Goal: Task Accomplishment & Management: Use online tool/utility

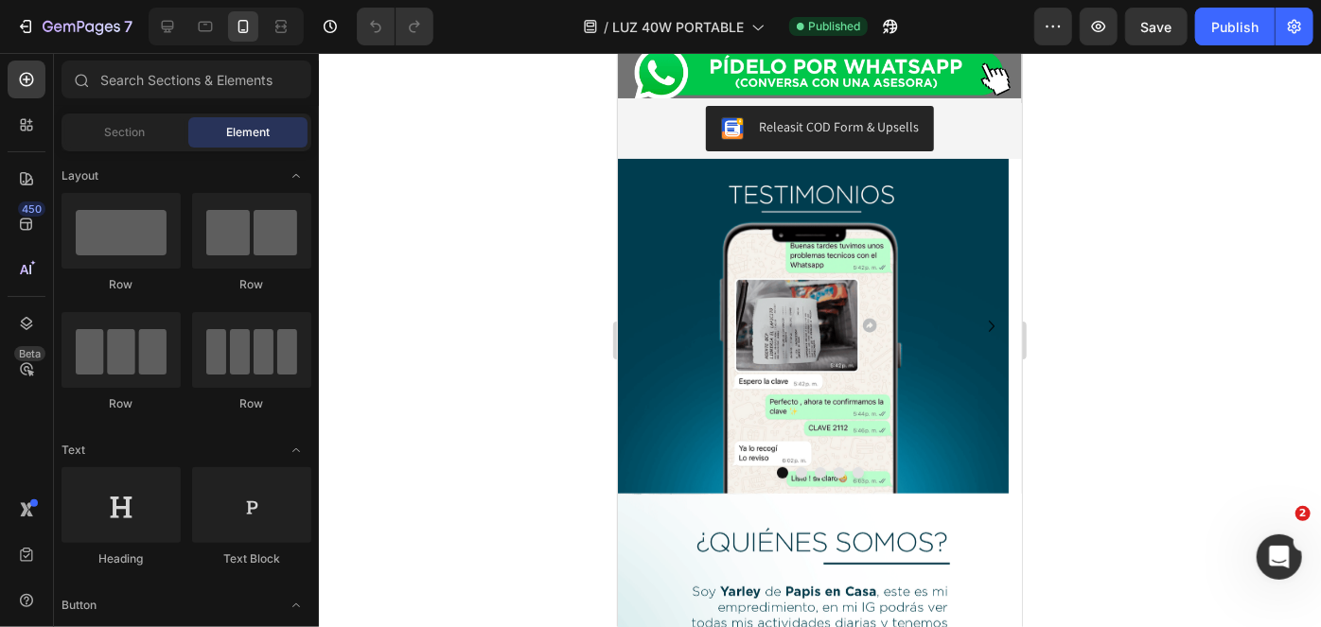
scroll to position [3884, 0]
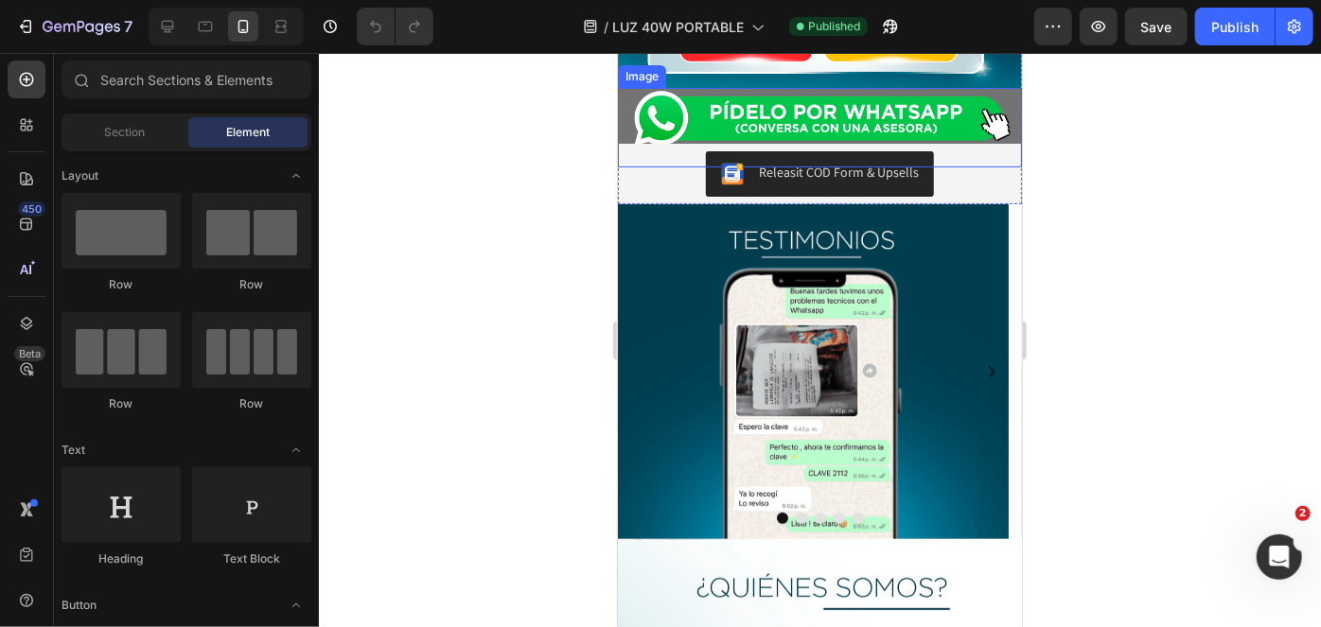
click at [825, 147] on img at bounding box center [819, 117] width 404 height 60
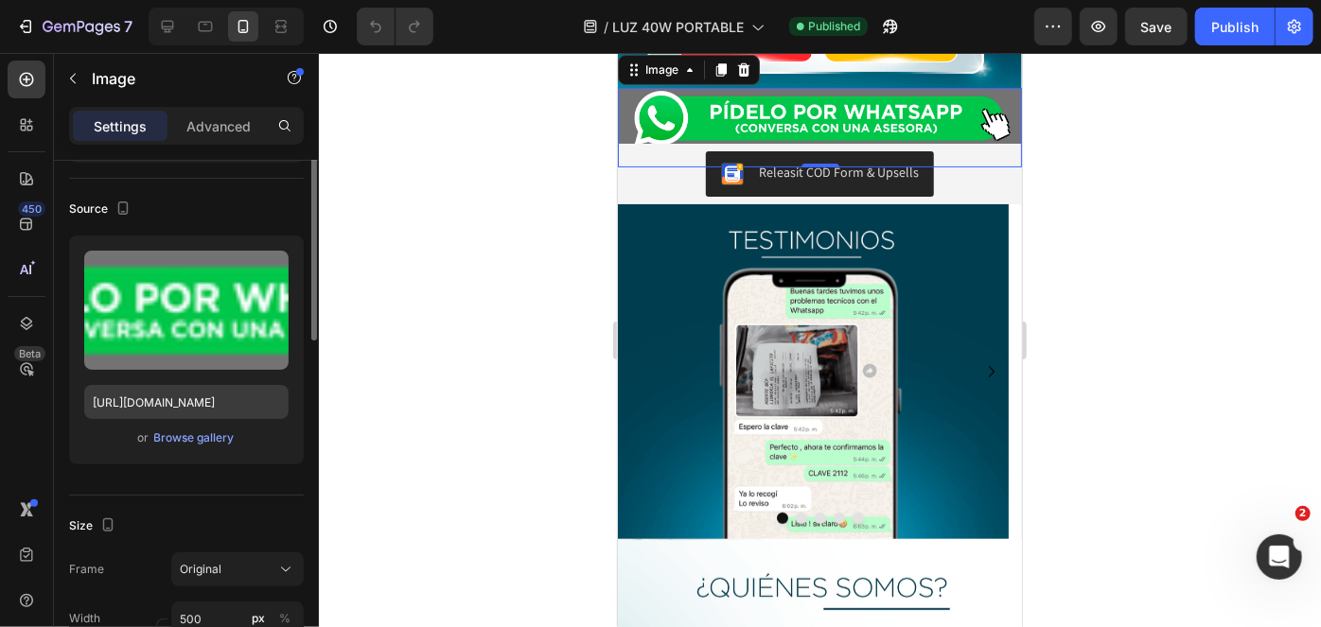
scroll to position [0, 0]
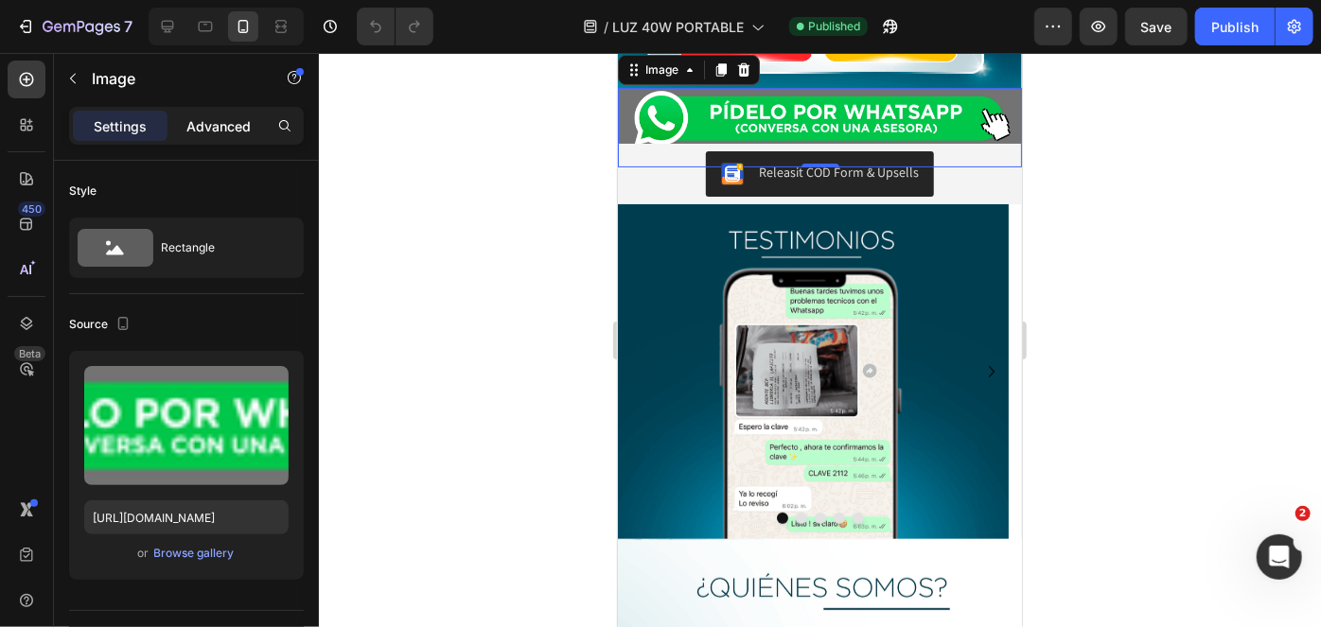
click at [244, 114] on div "Advanced" at bounding box center [218, 126] width 95 height 30
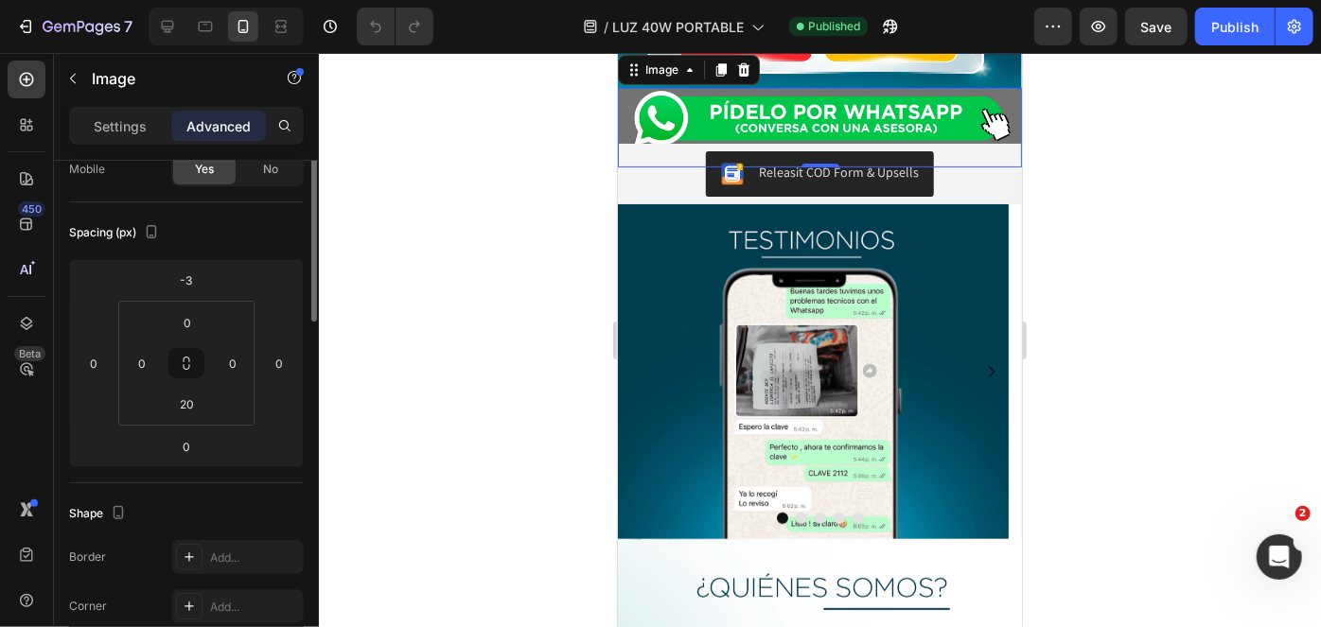
scroll to position [61, 0]
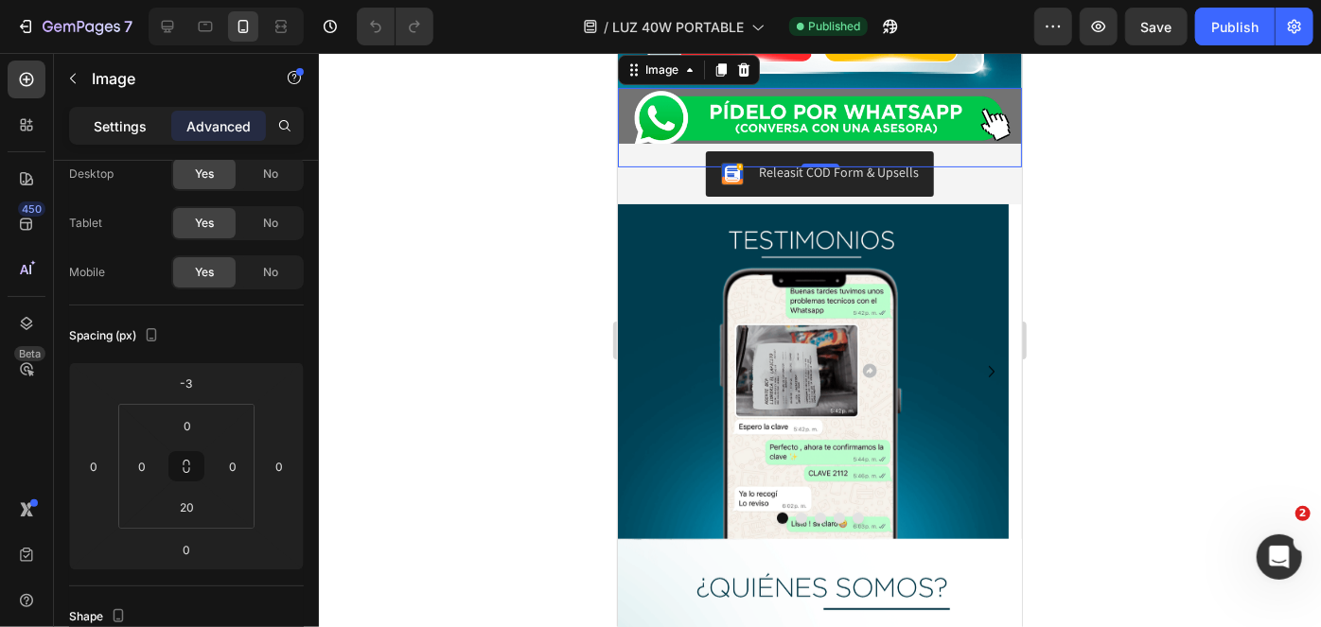
click at [123, 126] on p "Settings" at bounding box center [120, 126] width 53 height 20
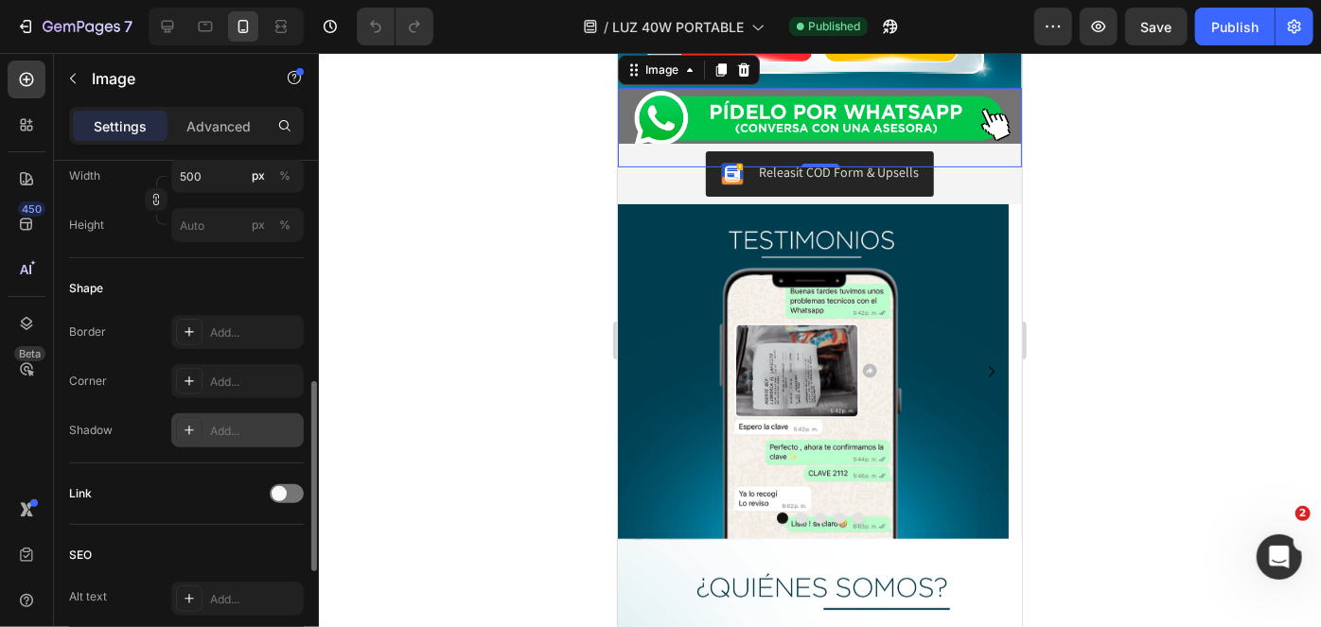
scroll to position [656, 0]
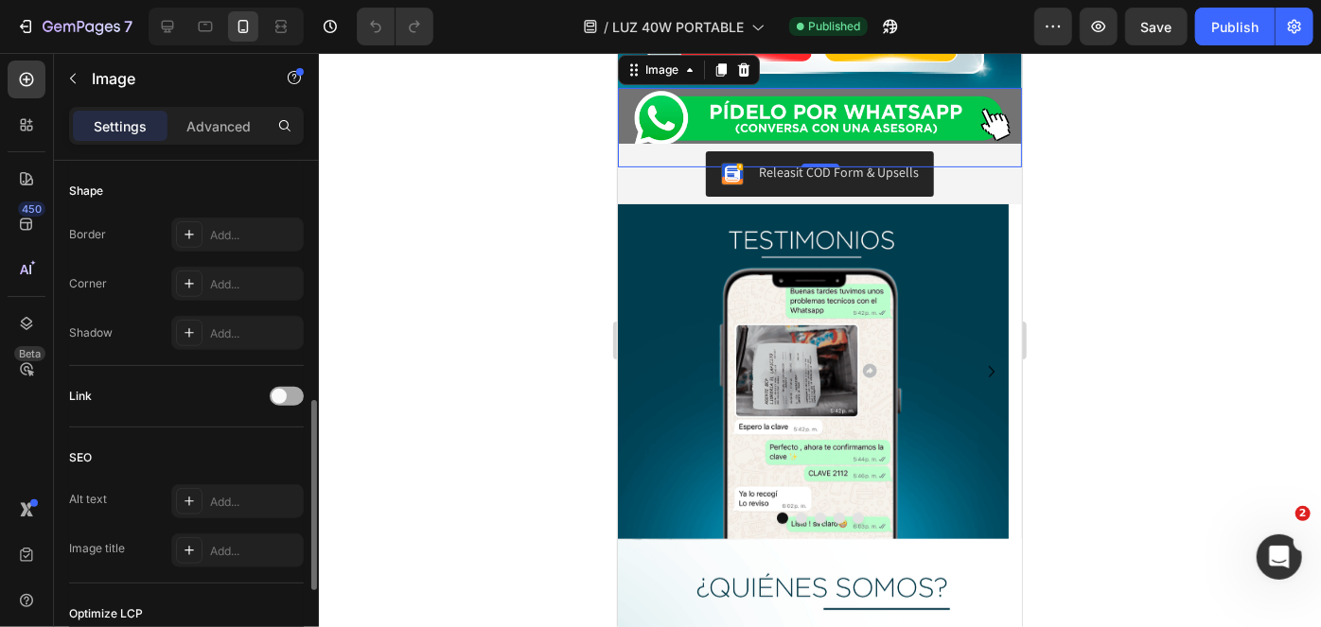
click at [291, 403] on div at bounding box center [287, 396] width 34 height 19
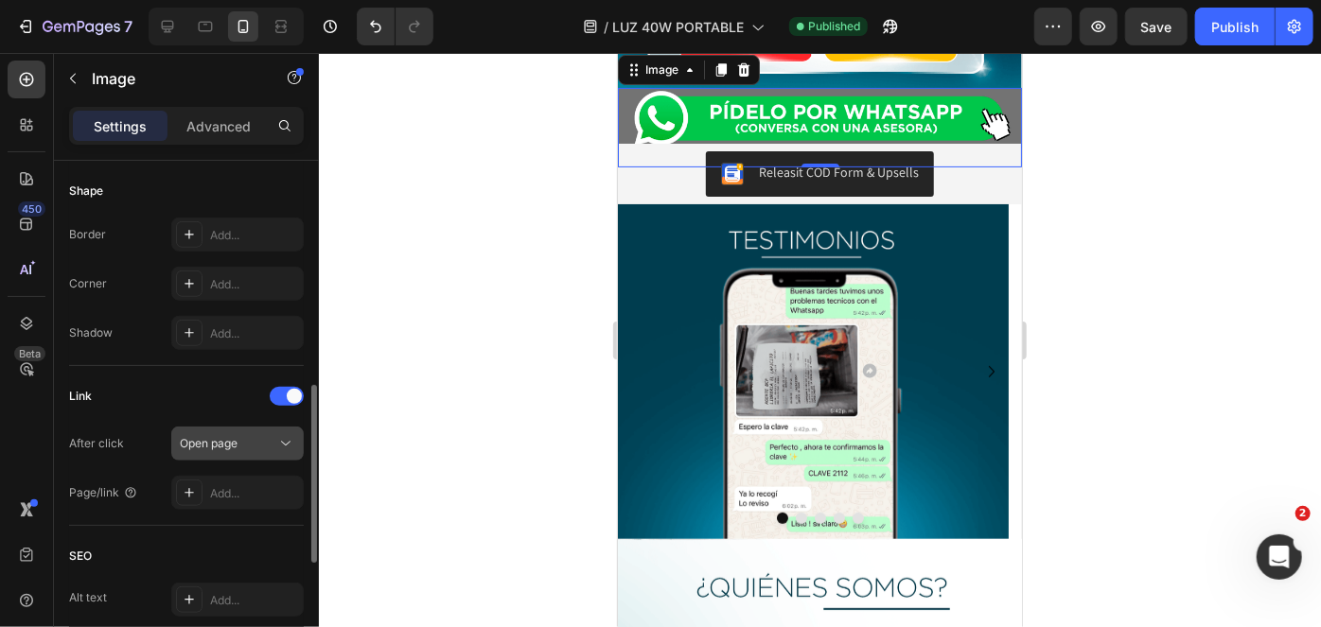
click at [241, 442] on div "Open page" at bounding box center [228, 443] width 97 height 17
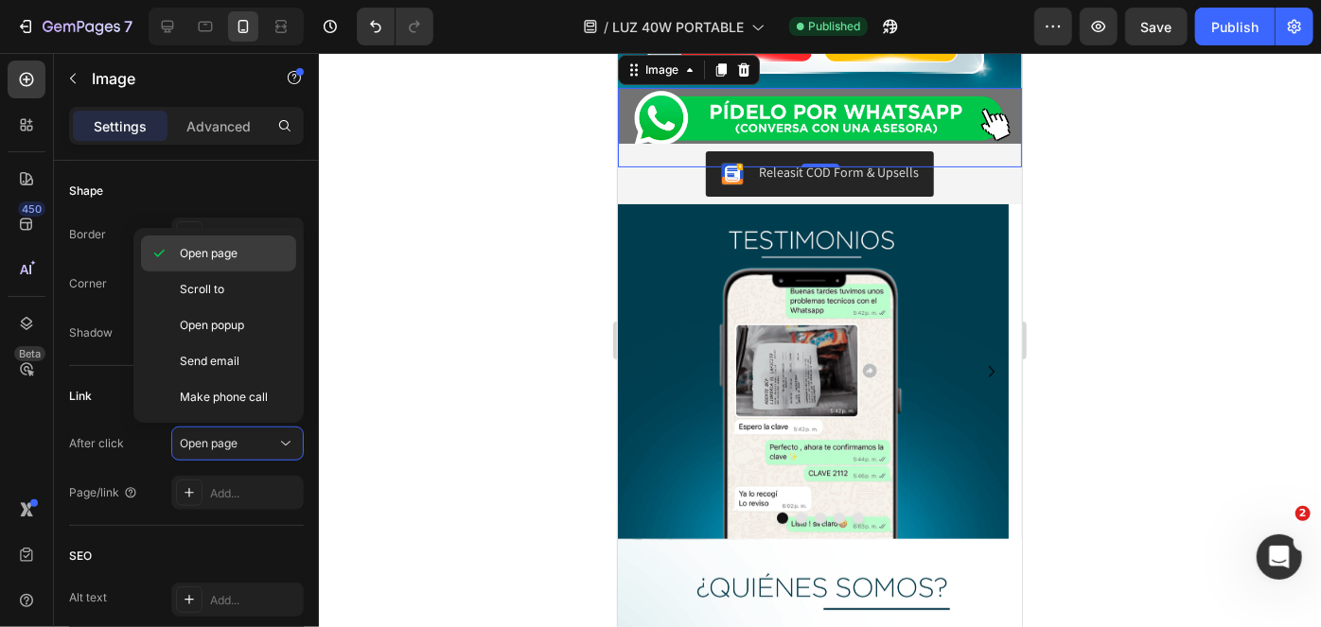
click at [240, 256] on p "Open page" at bounding box center [234, 253] width 108 height 17
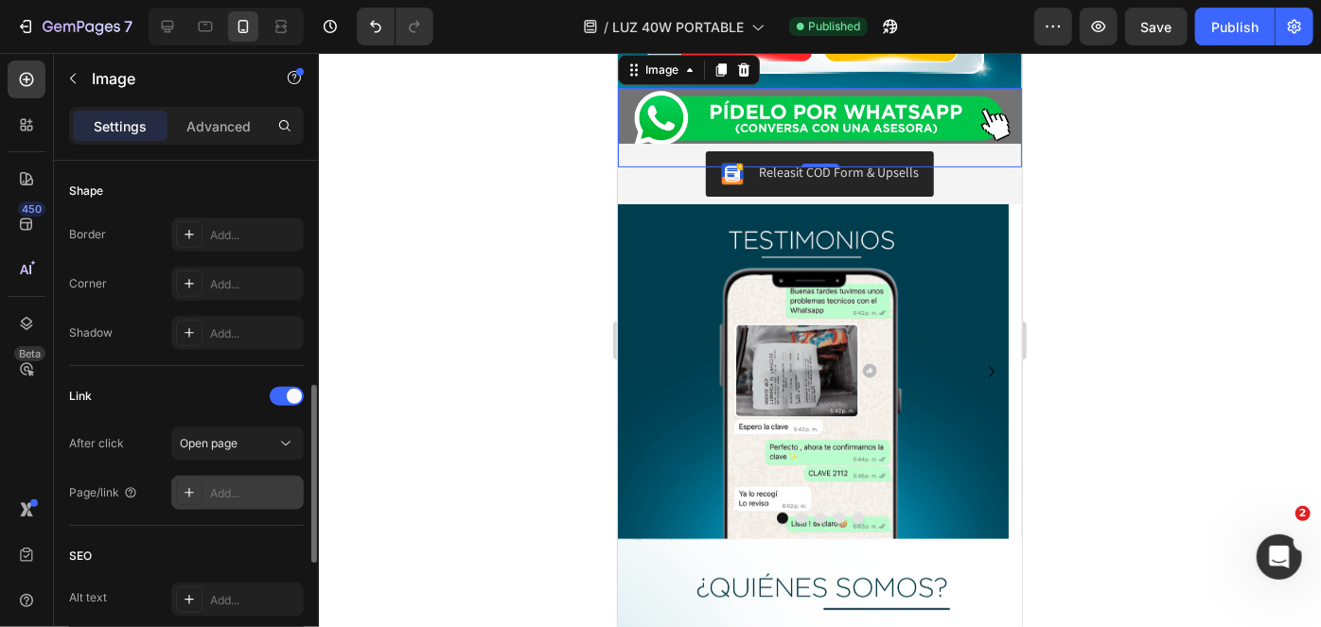
click at [242, 500] on div "Add..." at bounding box center [237, 493] width 132 height 34
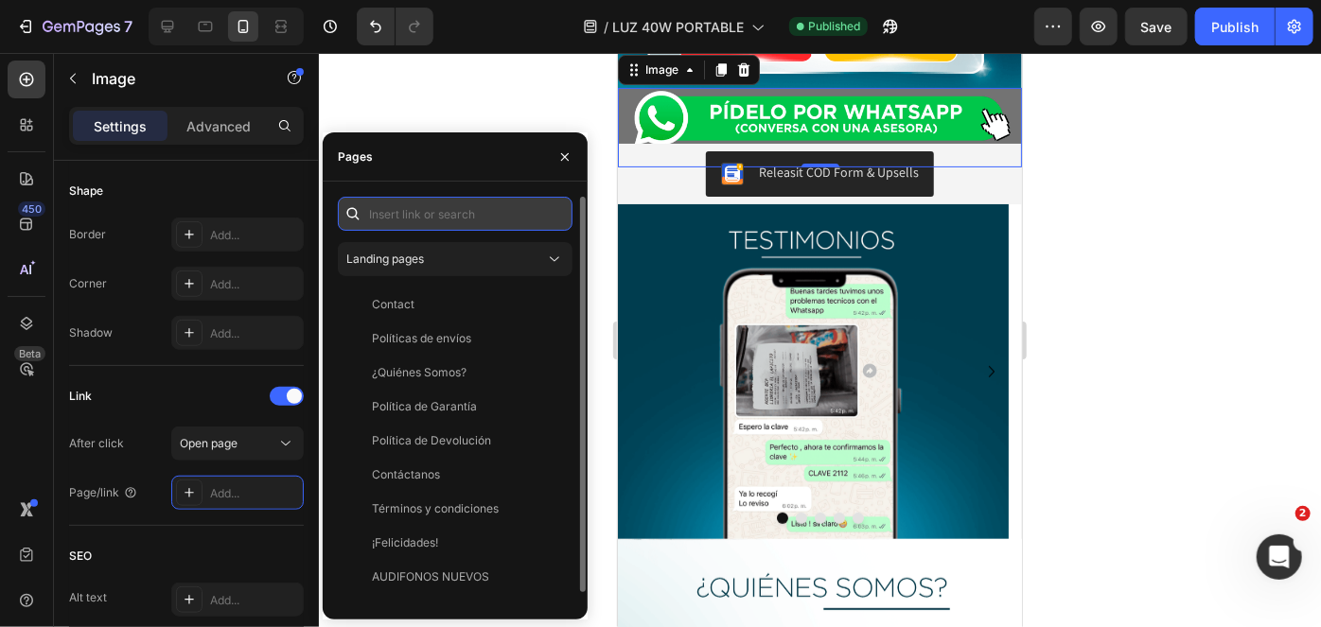
click at [469, 215] on input "text" at bounding box center [455, 214] width 235 height 34
paste input "[URL][DOMAIN_NAME]"
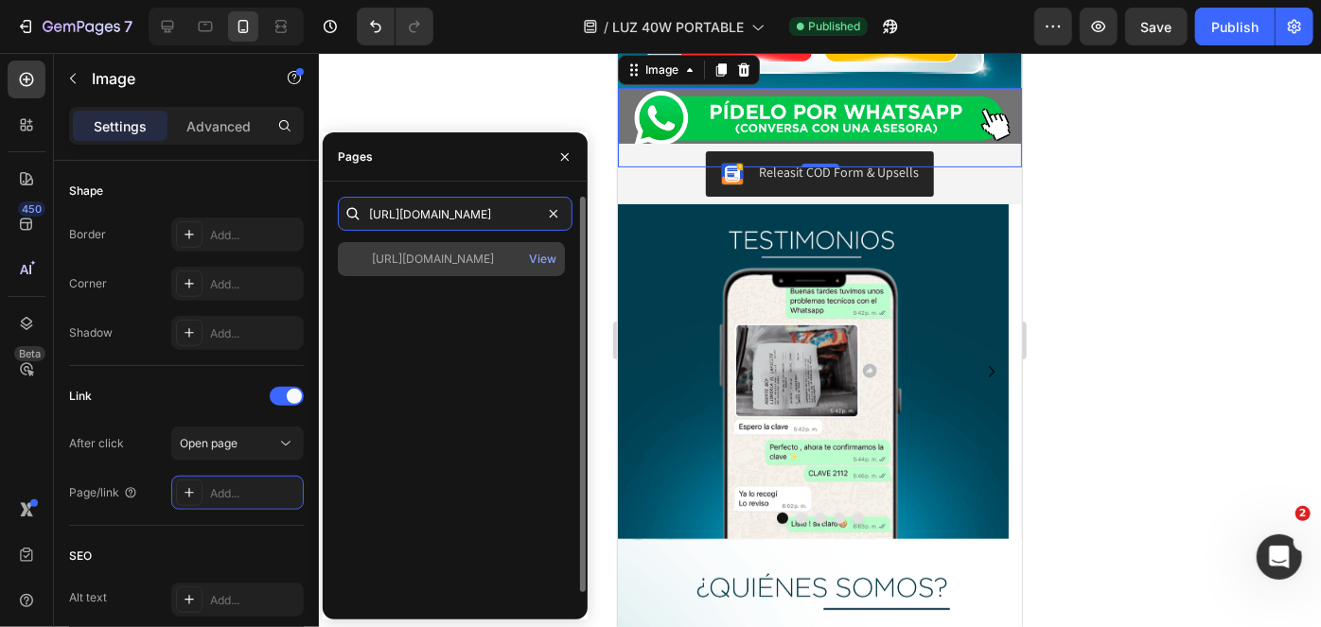
type input "[URL][DOMAIN_NAME]"
click at [433, 274] on div "[URL][DOMAIN_NAME] View" at bounding box center [451, 259] width 227 height 34
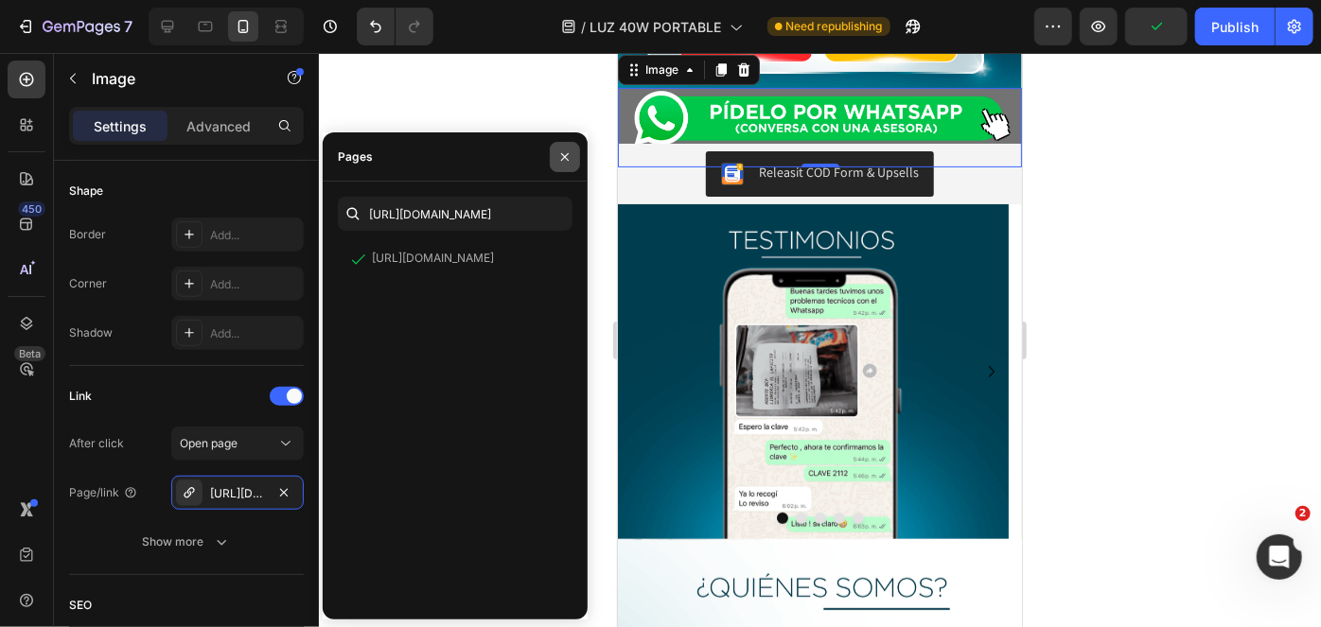
click at [556, 152] on button "button" at bounding box center [565, 157] width 30 height 30
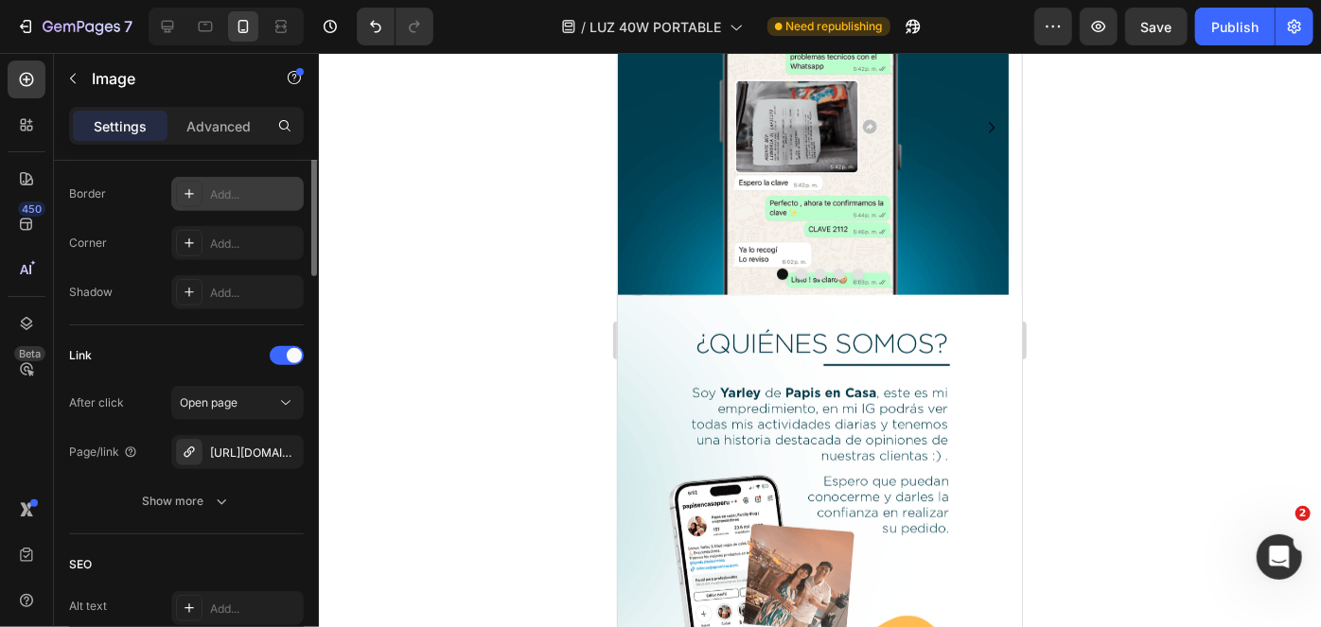
scroll to position [324, 0]
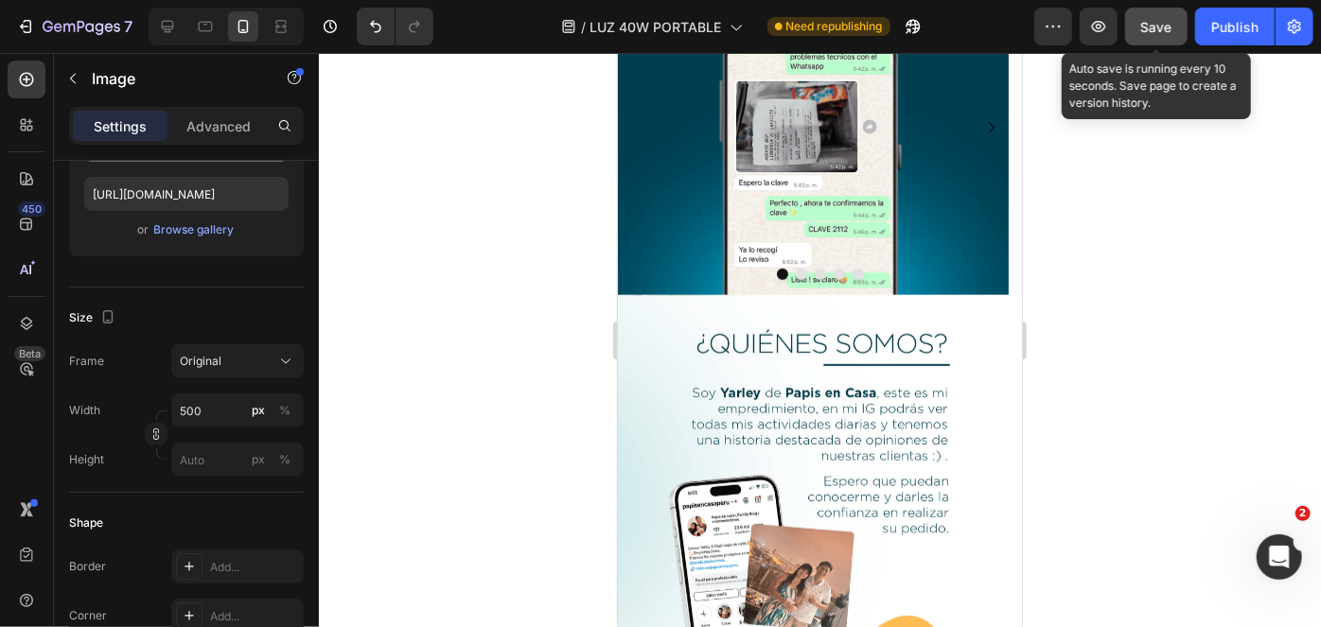
click at [1148, 32] on span "Save" at bounding box center [1156, 27] width 31 height 16
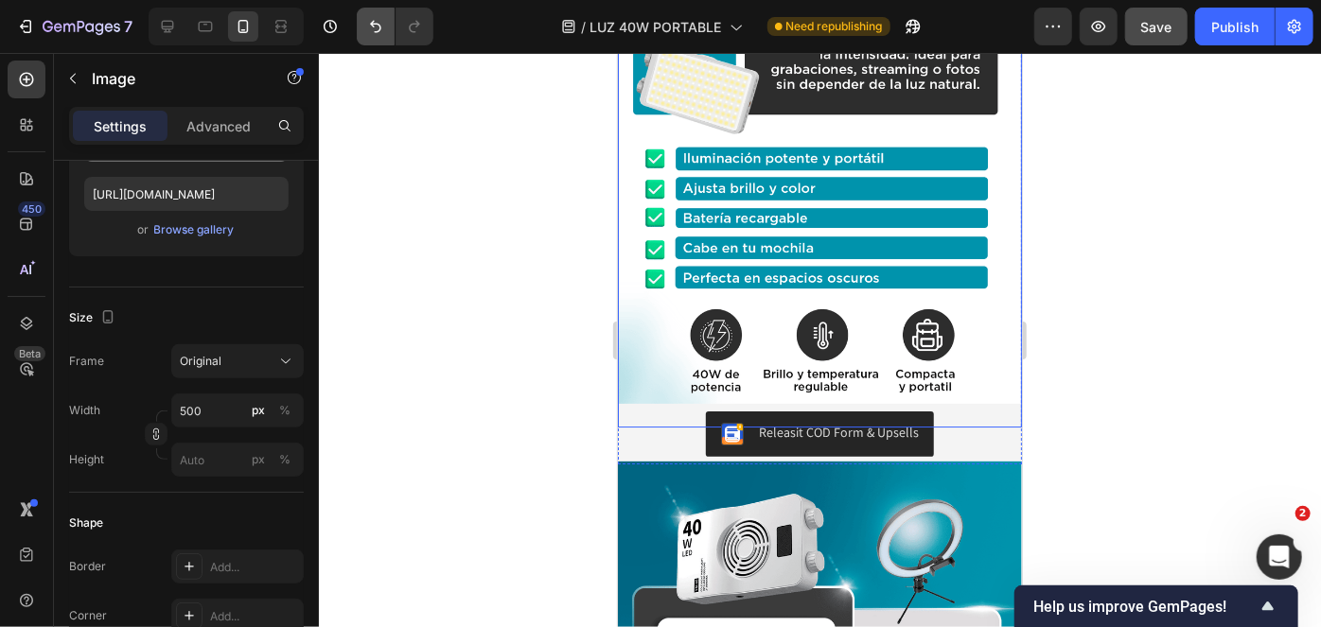
scroll to position [3012, 0]
